Goal: Task Accomplishment & Management: Complete application form

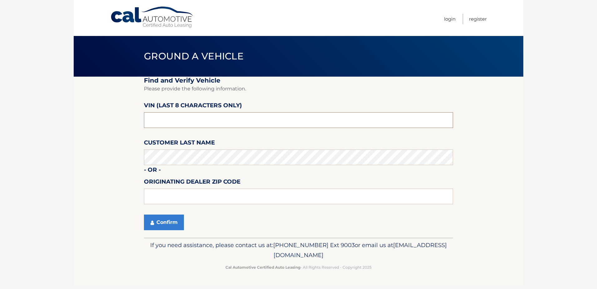
drag, startPoint x: 167, startPoint y: 122, endPoint x: 139, endPoint y: 120, distance: 28.2
click at [139, 120] on section "Find and Verify Vehicle Please provide the following information. VIN (last 8 c…" at bounding box center [299, 157] width 450 height 161
type input "NC225415"
click at [157, 218] on button "Confirm" at bounding box center [164, 222] width 40 height 16
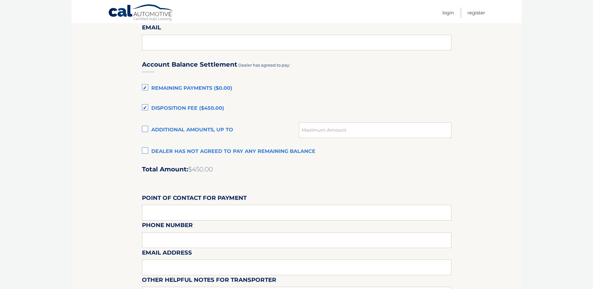
scroll to position [375, 0]
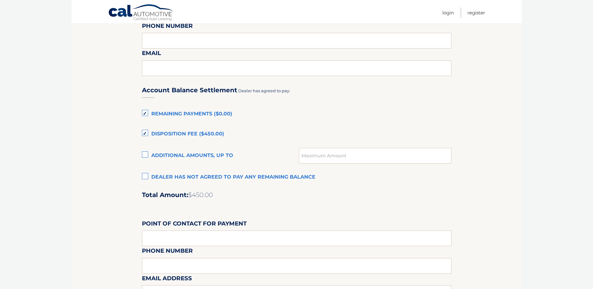
click at [145, 134] on label "Disposition Fee ($450.00)" at bounding box center [296, 134] width 309 height 12
click at [0, 0] on input "Disposition Fee ($450.00)" at bounding box center [0, 0] width 0 height 0
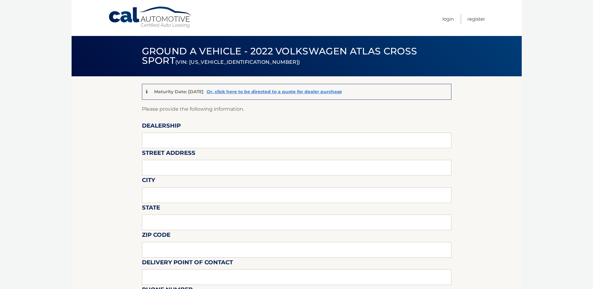
scroll to position [0, 0]
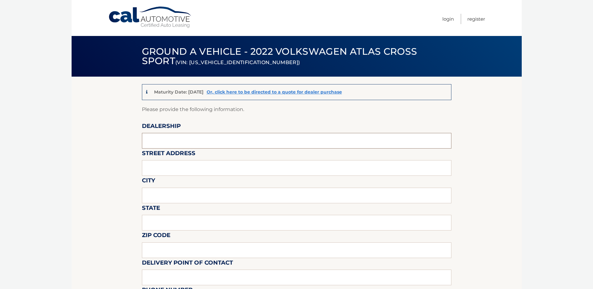
click at [162, 143] on input "text" at bounding box center [296, 141] width 309 height 16
type input "RICK CASE VOLKSWAGEN"
type input "3520 WESTON RD"
type input "DAVIE"
type input "FL"
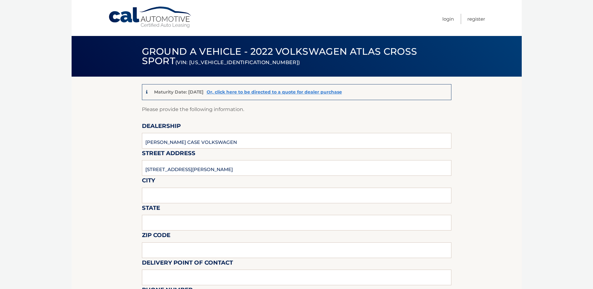
type input "33331"
type input "Rick Case Volkswagen - VW"
type input "9549035500"
type input "athiadasilva@rickcase.com"
type input "ATHIA DA SILVA"
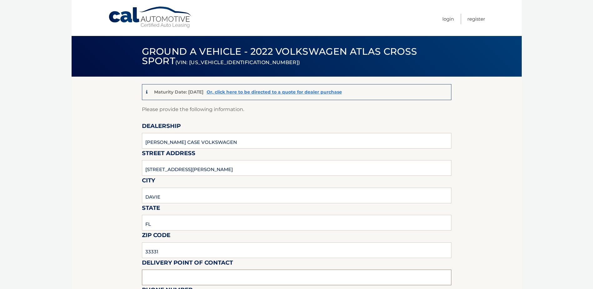
type input "9549035500"
type input "athiadasilva@rickcase.com"
type input "GINA MORENO"
type input "GINAMORENO@RICKCASE.COM"
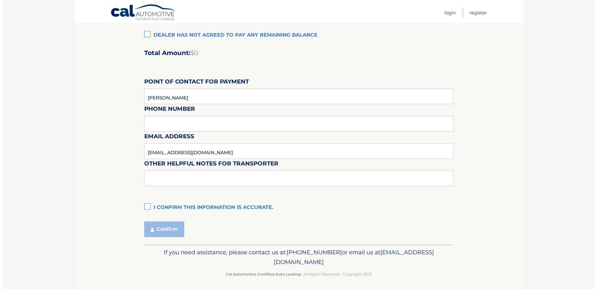
scroll to position [520, 0]
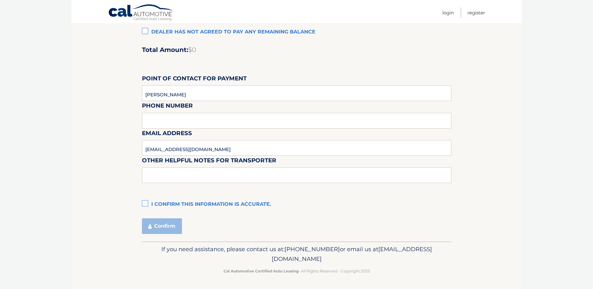
click at [143, 203] on label "I confirm this information is accurate." at bounding box center [296, 204] width 309 height 12
click at [0, 0] on input "I confirm this information is accurate." at bounding box center [0, 0] width 0 height 0
click at [155, 223] on button "Confirm" at bounding box center [162, 226] width 40 height 16
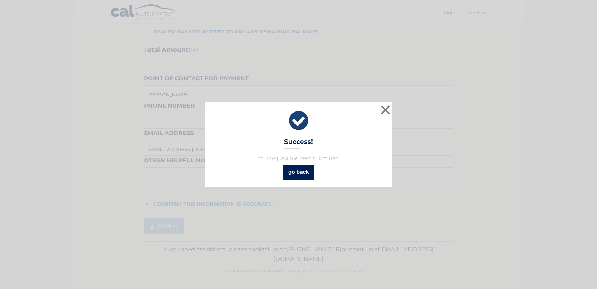
click at [312, 175] on link "go back" at bounding box center [298, 171] width 31 height 15
